Goal: Information Seeking & Learning: Learn about a topic

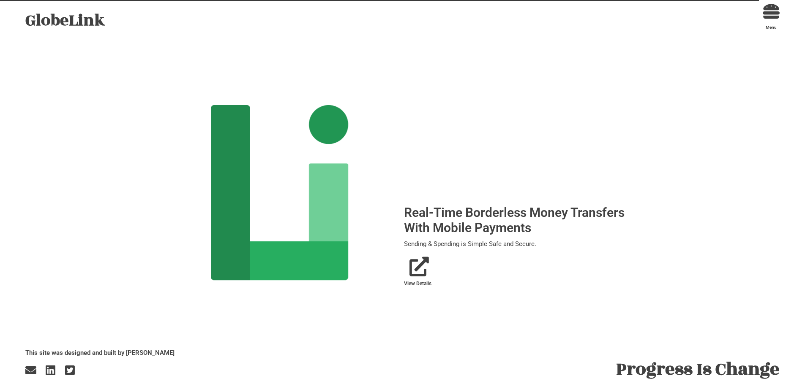
scroll to position [15, 0]
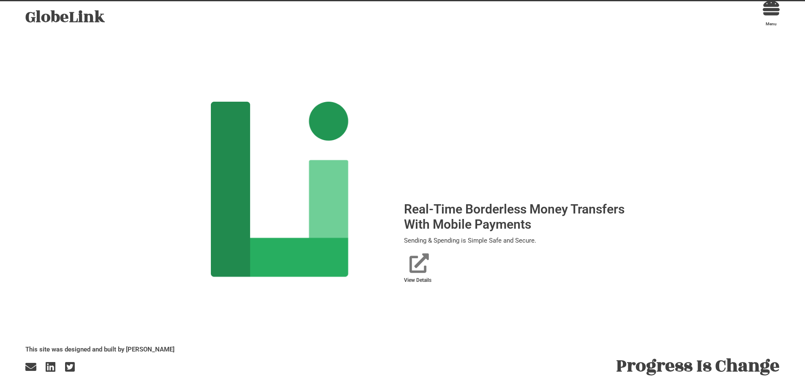
click at [419, 270] on icon "View Details" at bounding box center [418, 263] width 19 height 19
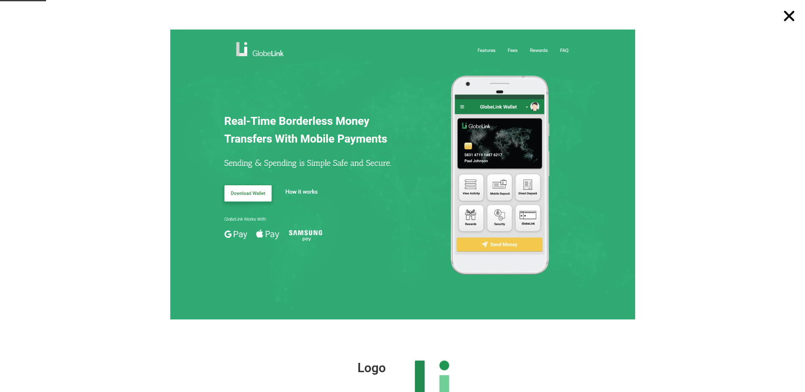
scroll to position [0, 0]
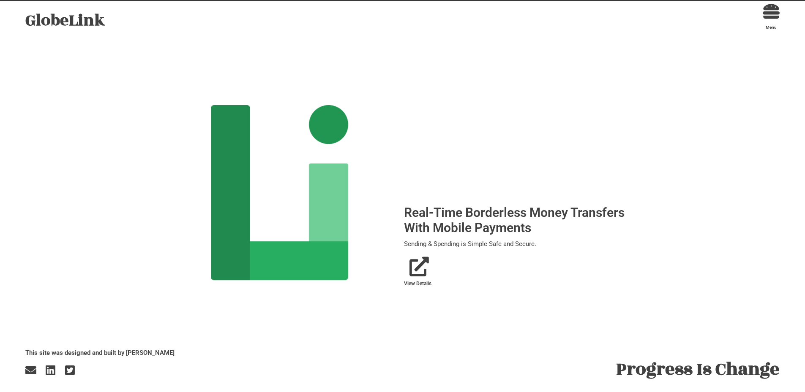
scroll to position [15, 0]
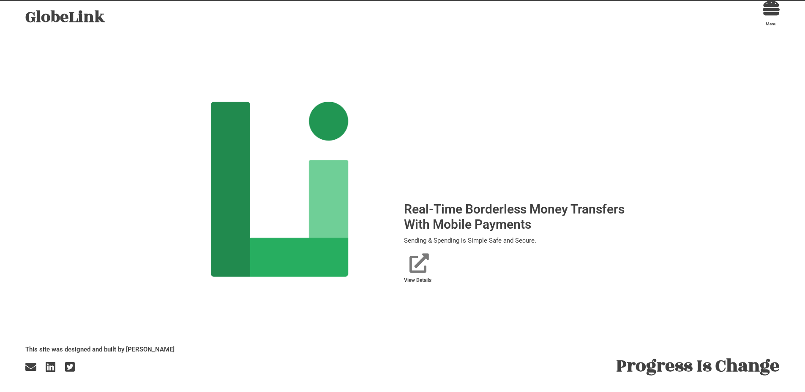
click at [413, 270] on icon "View Details" at bounding box center [418, 263] width 19 height 19
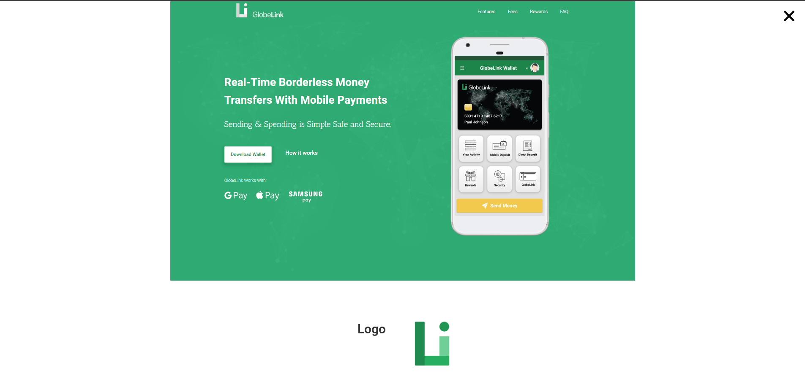
scroll to position [0, 0]
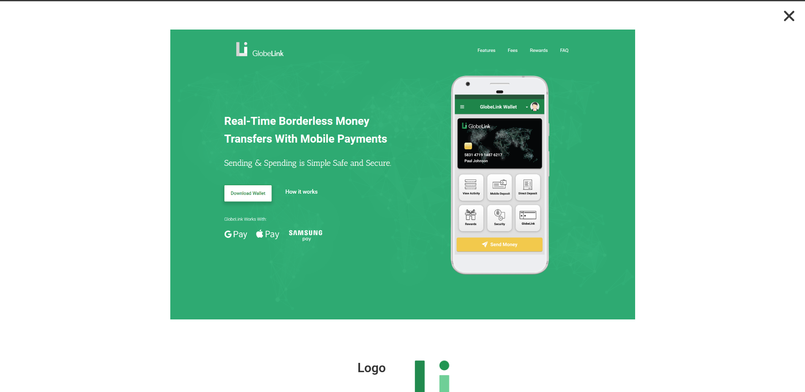
click at [787, 14] on icon "Close" at bounding box center [789, 15] width 15 height 15
